Goal: Information Seeking & Learning: Understand process/instructions

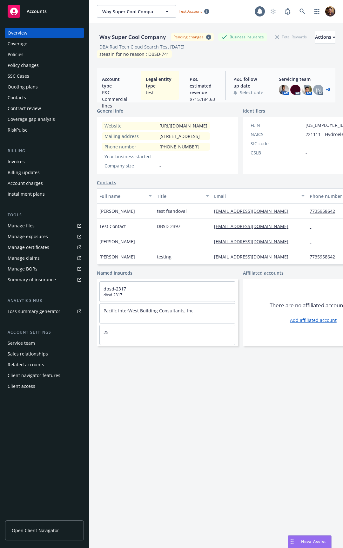
click at [43, 533] on span "Open Client Navigator" at bounding box center [35, 530] width 47 height 7
click at [224, 50] on div "DBA: Rad Tech Cloud Search Test Dec 5" at bounding box center [216, 46] width 238 height 7
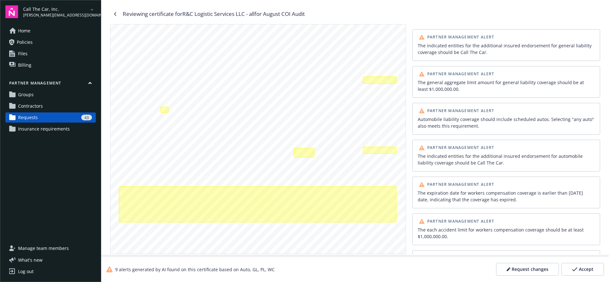
scroll to position [121, 0]
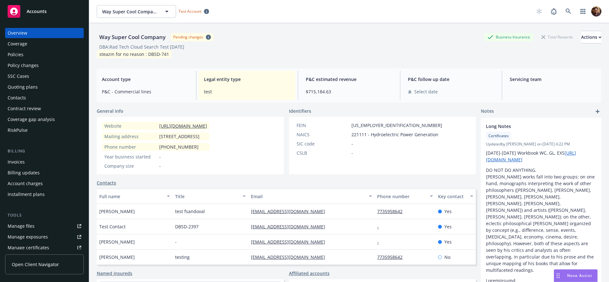
click at [28, 266] on span "Open Client Navigator" at bounding box center [35, 264] width 47 height 7
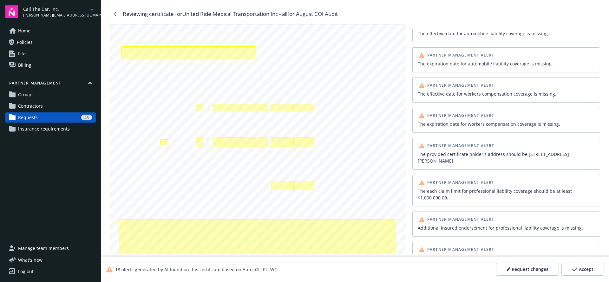
scroll to position [353, 0]
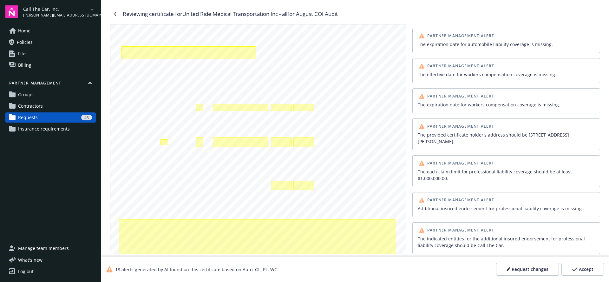
click at [456, 179] on div "The each claim limit for professional liability coverage should be at least $1,…" at bounding box center [506, 174] width 177 height 13
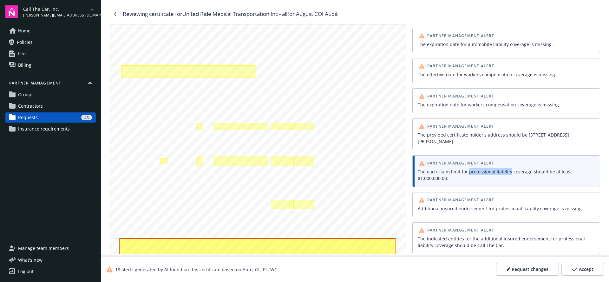
click at [460, 179] on div "The each claim limit for professional liability coverage should be at least $1,…" at bounding box center [506, 174] width 177 height 13
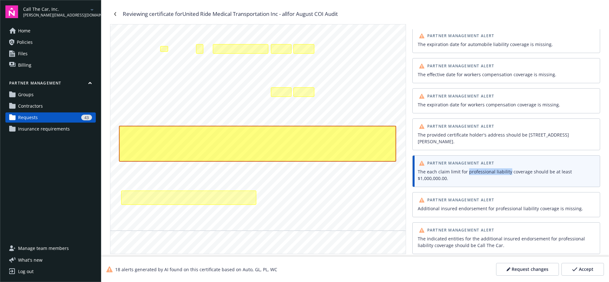
scroll to position [181, 0]
